Goal: Navigation & Orientation: Find specific page/section

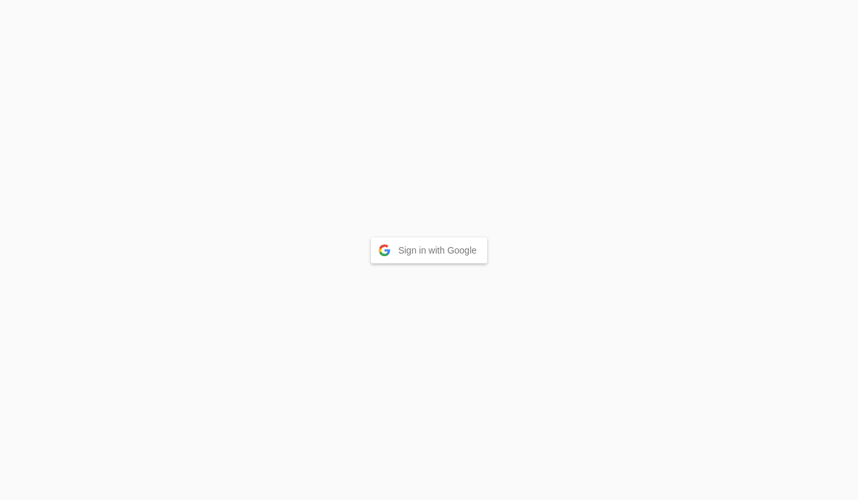
click at [424, 250] on button "Sign in with Google" at bounding box center [429, 250] width 116 height 26
